Goal: Transaction & Acquisition: Purchase product/service

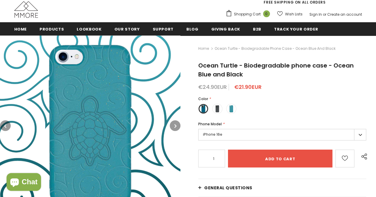
scroll to position [62, 0]
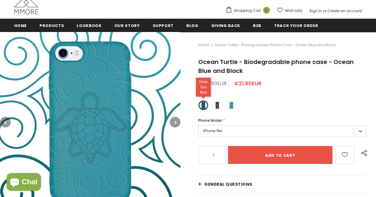
click at [204, 109] on label at bounding box center [203, 105] width 10 height 10
click at [0, 0] on input "radio" at bounding box center [0, 0] width 0 height 0
click at [218, 109] on span at bounding box center [217, 106] width 8 height 8
click at [0, 0] on input "radio" at bounding box center [0, 0] width 0 height 0
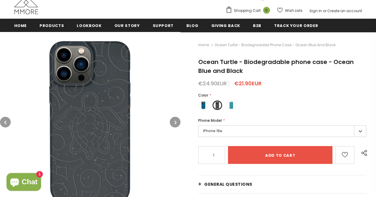
click at [222, 104] on div "Color * Deep Sea Blue" at bounding box center [282, 103] width 168 height 21
click at [230, 104] on span at bounding box center [231, 106] width 8 height 8
click at [0, 0] on input "radio" at bounding box center [0, 0] width 0 height 0
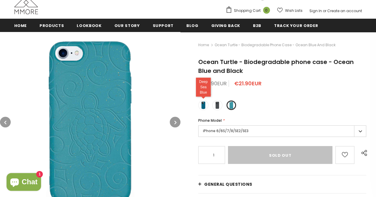
click at [201, 107] on span at bounding box center [203, 106] width 8 height 8
click at [0, 0] on input "radio" at bounding box center [0, 0] width 0 height 0
type input "Add to cart"
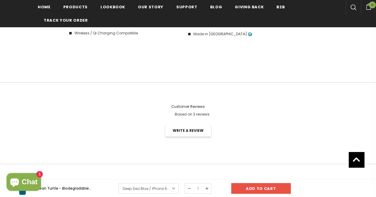
scroll to position [74, 0]
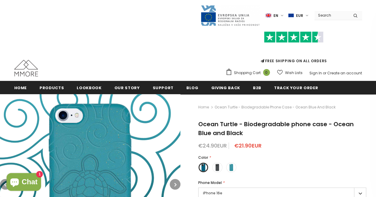
click at [332, 18] on input "Search Site" at bounding box center [331, 15] width 34 height 9
type input "ocean blue"
click at [348, 11] on button "submit" at bounding box center [354, 15] width 13 height 9
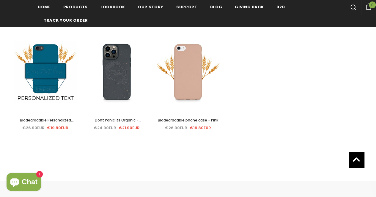
scroll to position [211, 0]
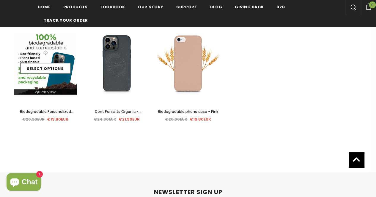
drag, startPoint x: 46, startPoint y: 75, endPoint x: 49, endPoint y: 86, distance: 11.2
click at [49, 86] on div "Sale Select options Quick View" at bounding box center [45, 63] width 62 height 64
click at [49, 86] on div "Quick View" at bounding box center [45, 90] width 62 height 10
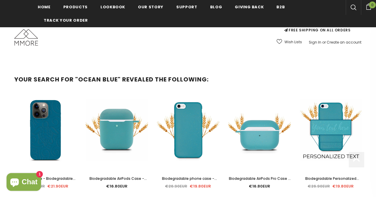
scroll to position [172, 0]
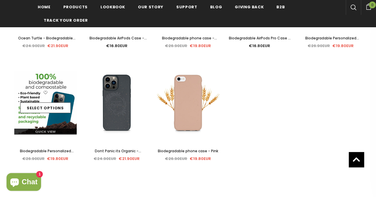
click at [50, 95] on div "Select options" at bounding box center [45, 103] width 62 height 28
click at [49, 107] on link "Select options" at bounding box center [45, 108] width 50 height 11
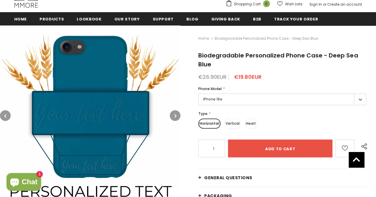
scroll to position [67, 0]
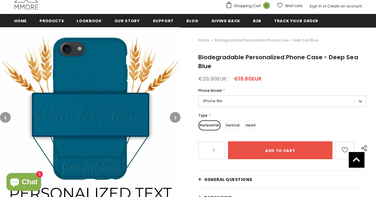
click at [234, 101] on label "iPhone 16e" at bounding box center [282, 102] width 168 height 12
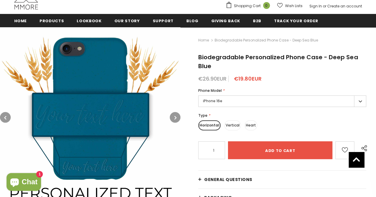
click at [246, 123] on label "Heart" at bounding box center [250, 126] width 12 height 10
click at [0, 0] on input "Heart" at bounding box center [0, 0] width 0 height 0
click at [234, 125] on label "Vertical" at bounding box center [231, 126] width 16 height 10
click at [0, 0] on input "Vertical" at bounding box center [0, 0] width 0 height 0
click at [211, 122] on label "Horizontal" at bounding box center [208, 126] width 21 height 10
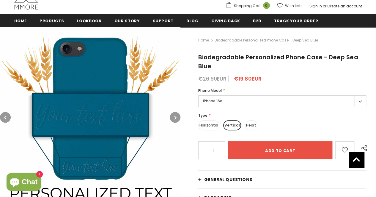
click at [0, 0] on input "Horizontal" at bounding box center [0, 0] width 0 height 0
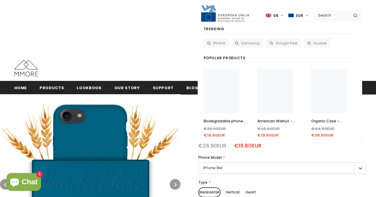
click at [330, 15] on input "Search Site" at bounding box center [331, 15] width 34 height 9
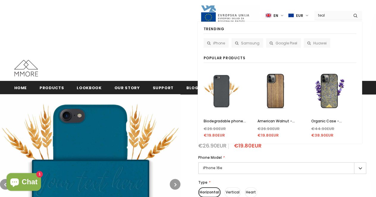
type input "teal"
click at [348, 11] on button "submit" at bounding box center [354, 15] width 13 height 9
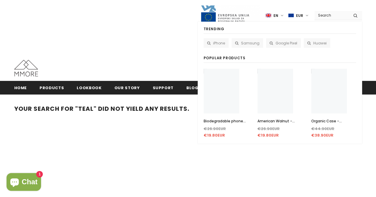
click at [328, 15] on input "Search Site" at bounding box center [331, 15] width 34 height 9
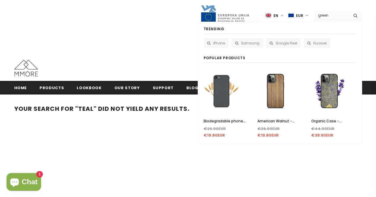
type input "green"
click at [348, 11] on button "submit" at bounding box center [354, 15] width 13 height 9
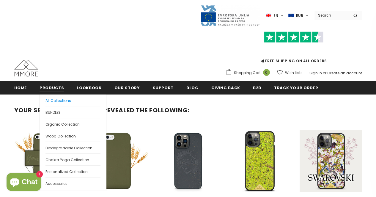
click at [61, 99] on span "All Collections" at bounding box center [58, 100] width 26 height 5
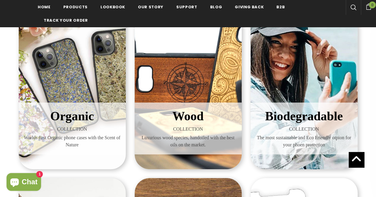
scroll to position [112, 0]
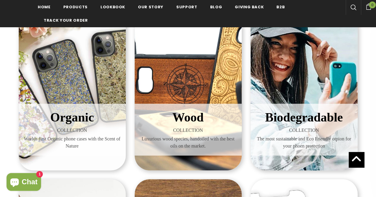
click at [99, 91] on div "Organic COLLECTION Worlds first Organic phone cases with the Scent of Nature" at bounding box center [72, 85] width 107 height 172
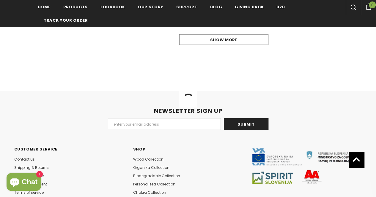
scroll to position [692, 0]
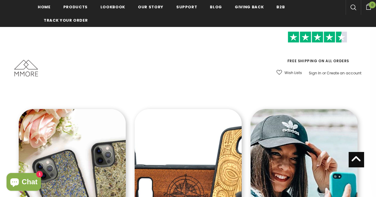
scroll to position [111, 0]
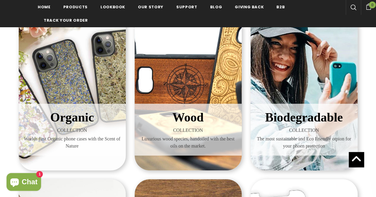
click at [219, 67] on div "Wood COLLECTION Luxurious wood species, handoiled with the best oils on the mar…" at bounding box center [187, 85] width 107 height 172
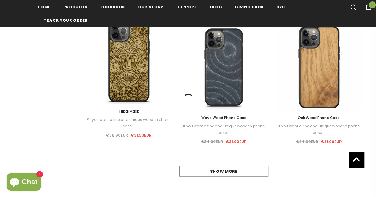
scroll to position [556, 0]
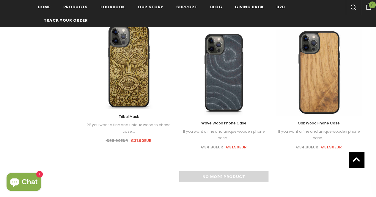
click at [229, 180] on div "No more product" at bounding box center [223, 176] width 276 height 11
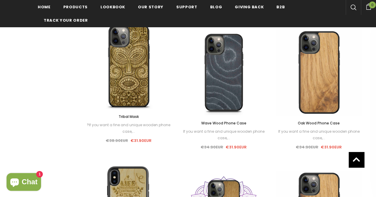
scroll to position [728, 0]
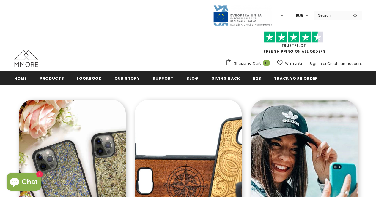
scroll to position [111, 0]
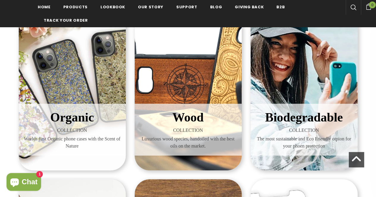
click at [313, 86] on div "Biodegradable COLLECTION The most sustainable and Eco Friendly otpion for your …" at bounding box center [303, 85] width 107 height 172
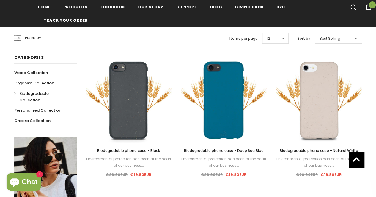
scroll to position [100, 0]
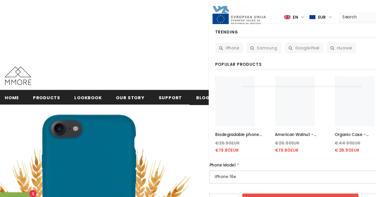
click at [323, 17] on input "Search Site" at bounding box center [331, 15] width 34 height 9
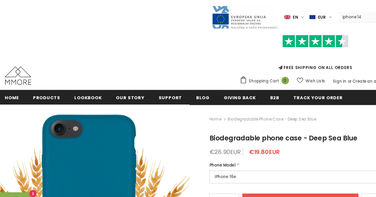
type input "iphone 14"
click at [348, 11] on button "submit" at bounding box center [354, 15] width 13 height 9
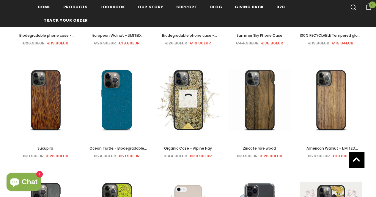
scroll to position [347, 0]
